Goal: Information Seeking & Learning: Learn about a topic

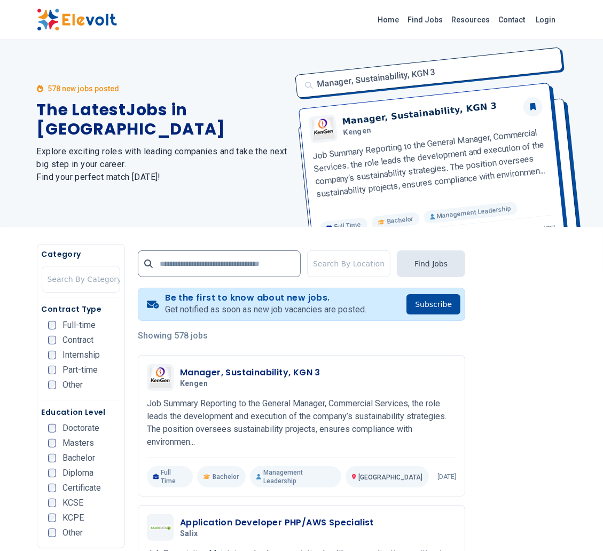
scroll to position [2078, 0]
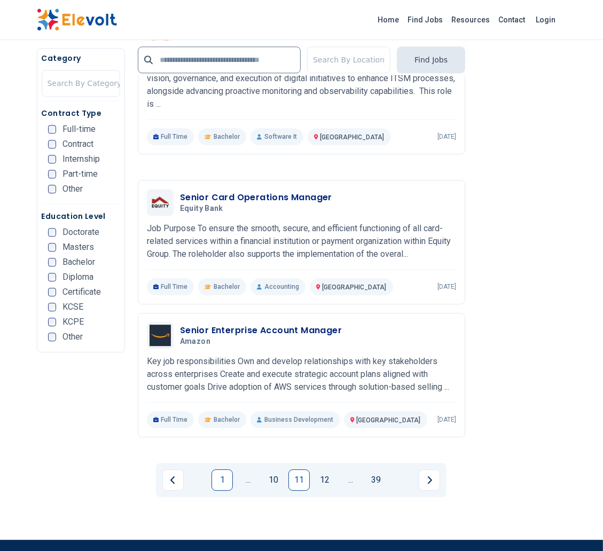
click at [217, 469] on link "1" at bounding box center [221, 479] width 21 height 21
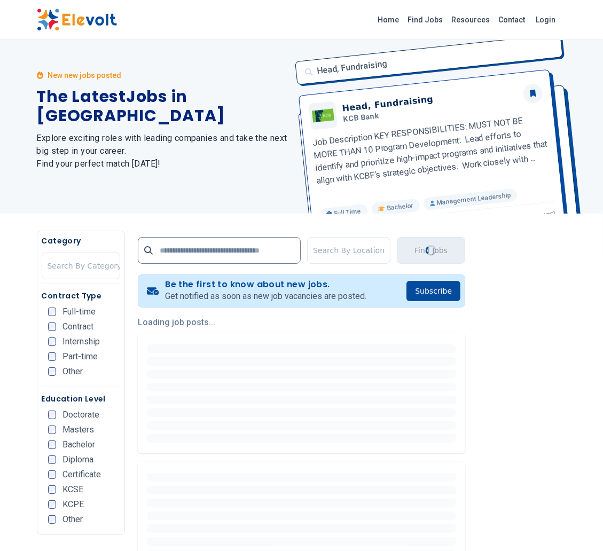
scroll to position [0, 0]
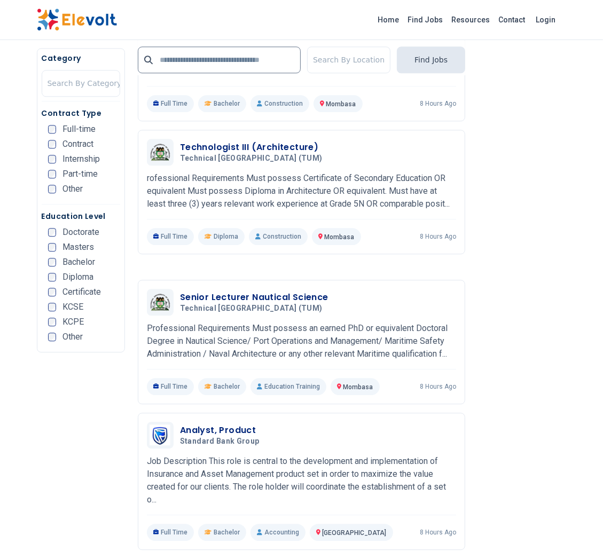
scroll to position [2148, 0]
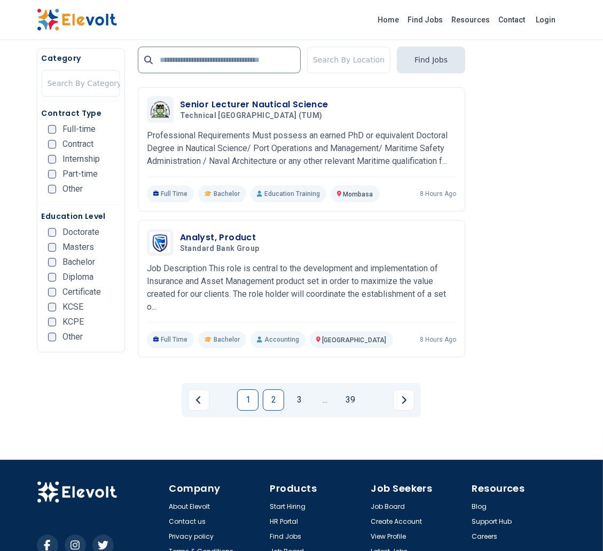
click at [275, 389] on link "2" at bounding box center [273, 399] width 21 height 21
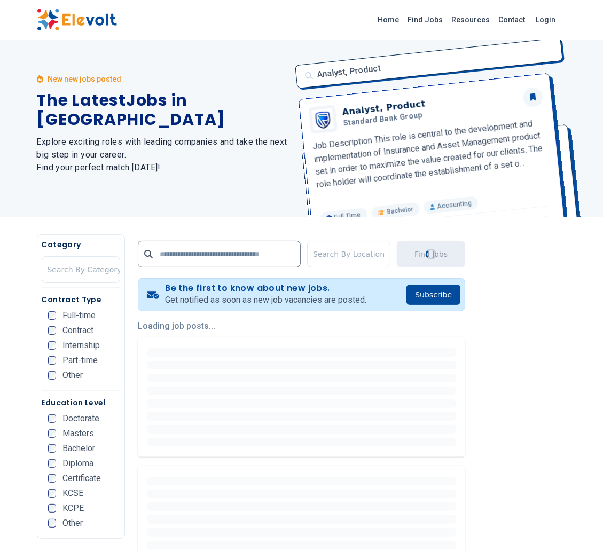
scroll to position [0, 0]
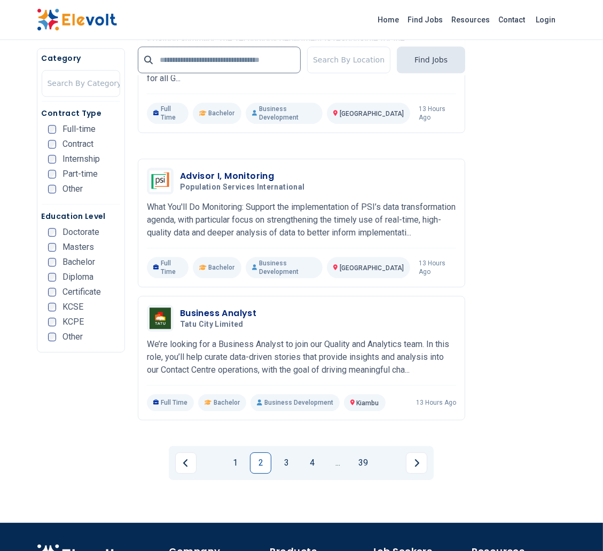
scroll to position [2099, 0]
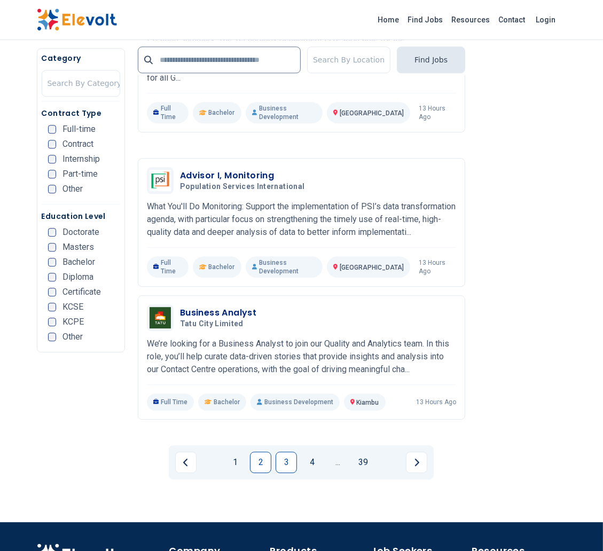
click at [280, 451] on link "3" at bounding box center [285, 461] width 21 height 21
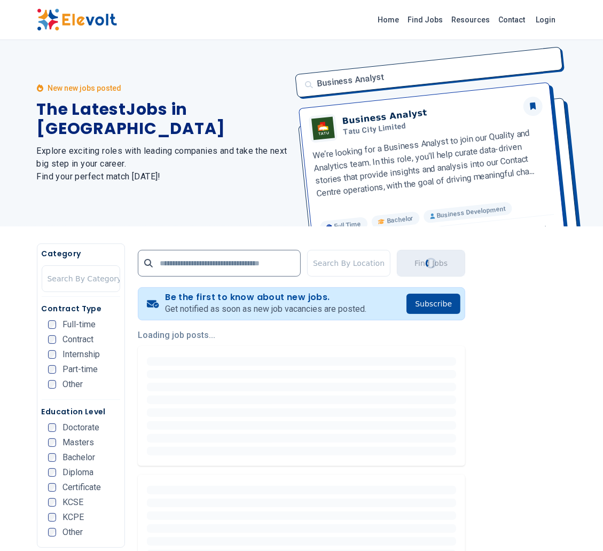
scroll to position [0, 0]
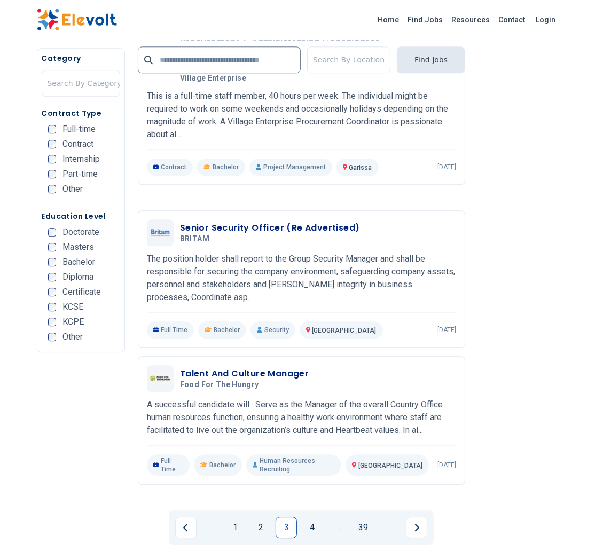
scroll to position [2116, 0]
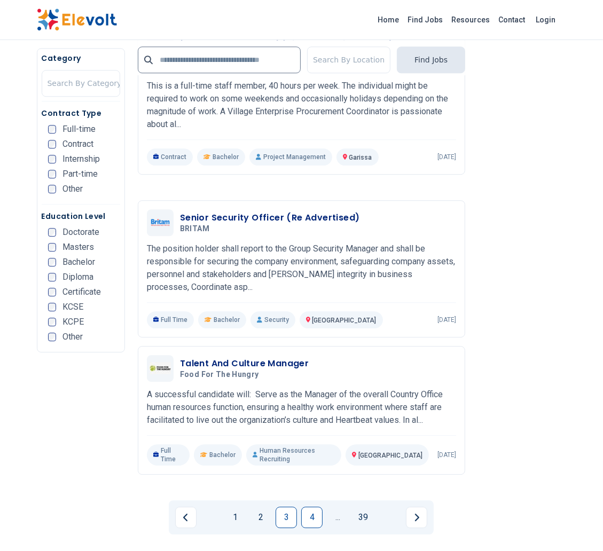
click at [319, 506] on link "4" at bounding box center [311, 516] width 21 height 21
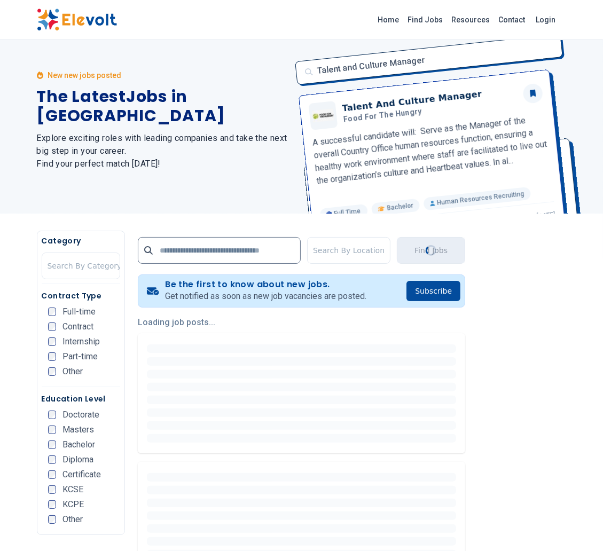
scroll to position [0, 0]
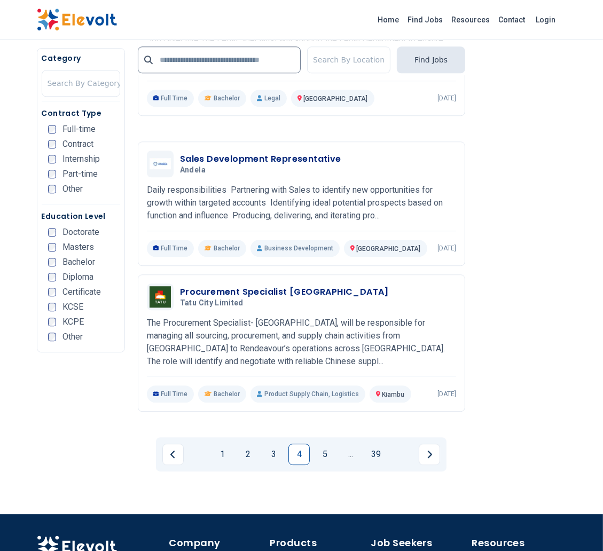
scroll to position [2109, 0]
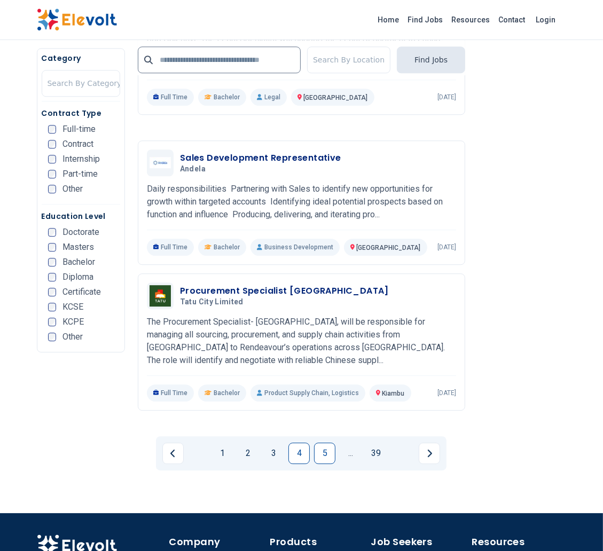
click at [334, 442] on link "5" at bounding box center [324, 452] width 21 height 21
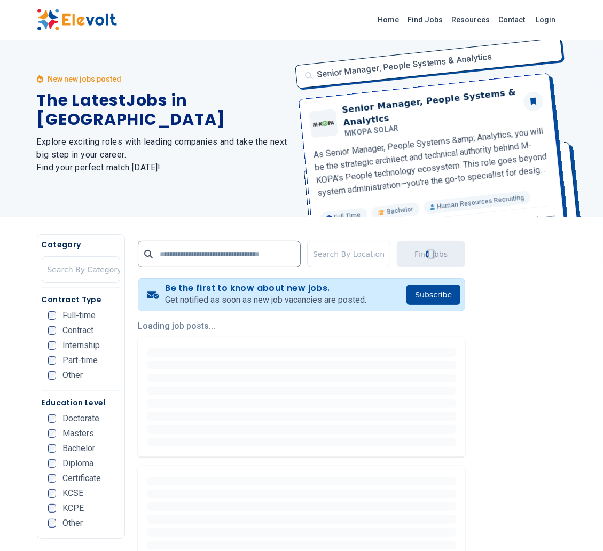
scroll to position [0, 0]
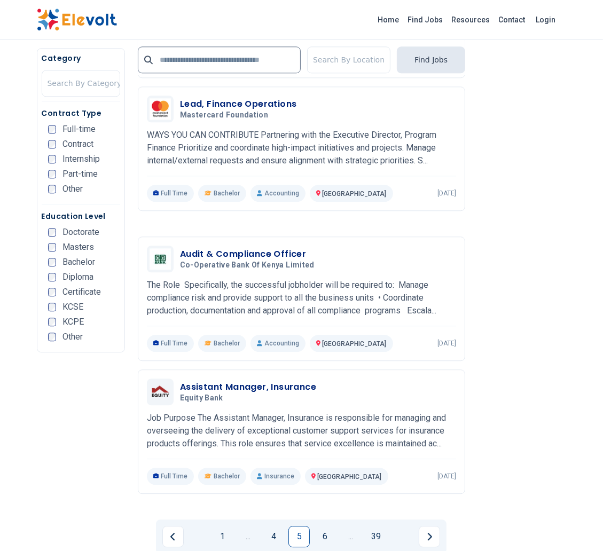
scroll to position [2012, 0]
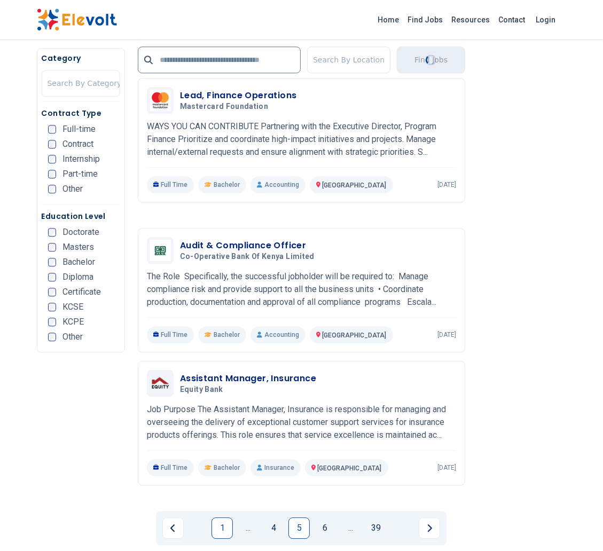
click at [215, 517] on link "1" at bounding box center [221, 527] width 21 height 21
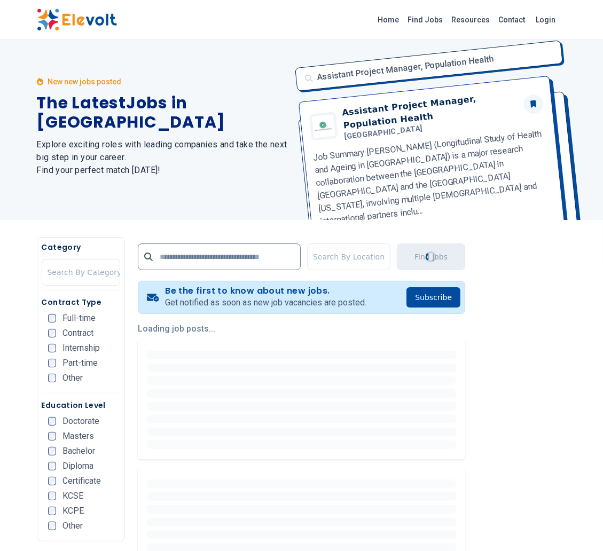
scroll to position [0, 0]
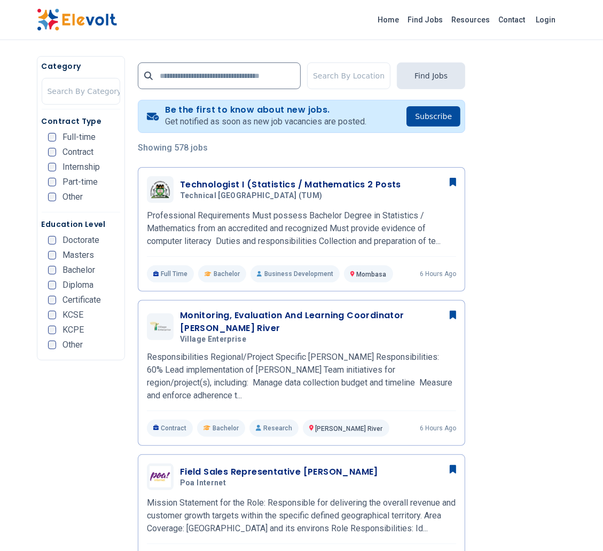
scroll to position [188, 0]
